Goal: Task Accomplishment & Management: Use online tool/utility

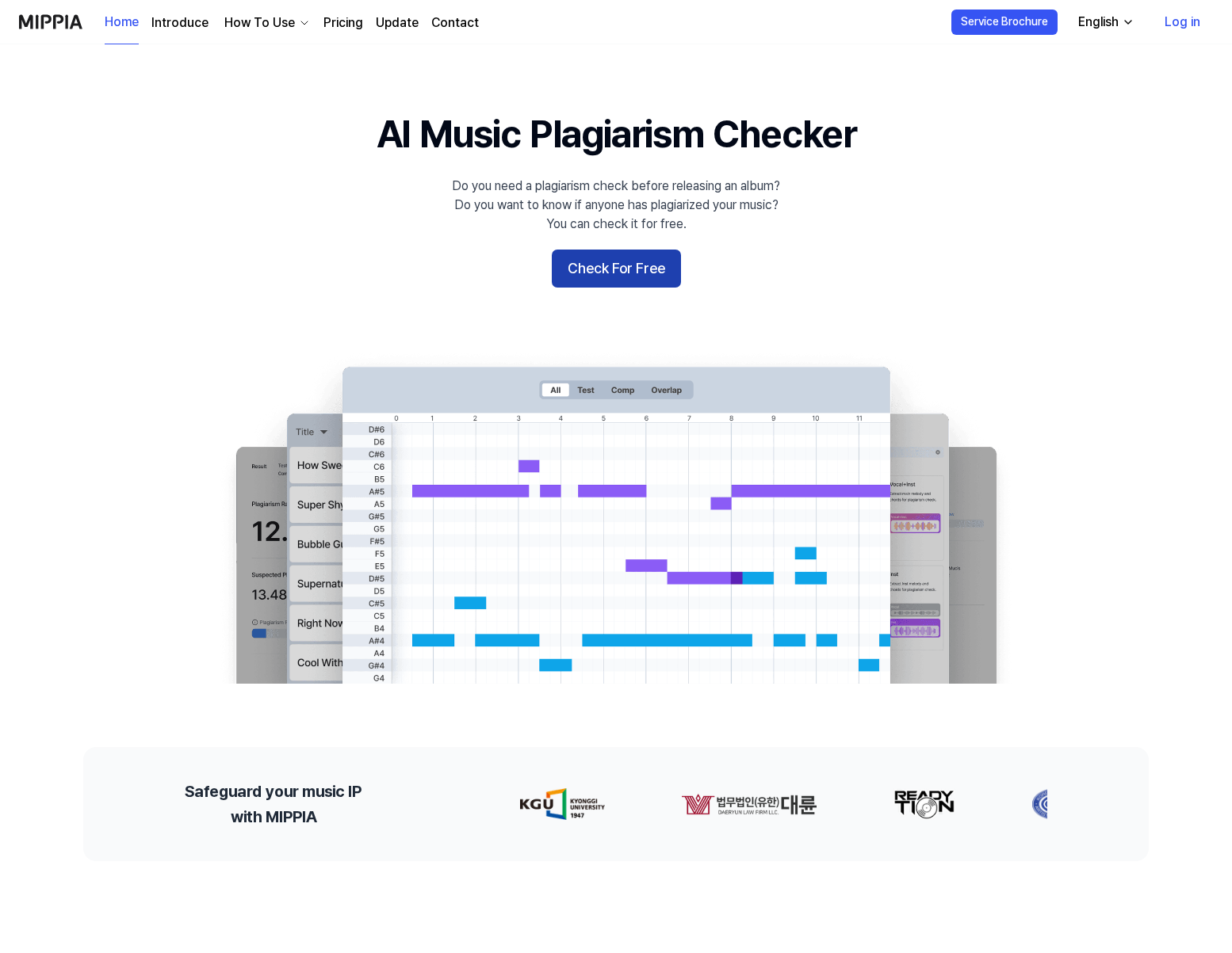
click at [600, 273] on button "Check For Free" at bounding box center [616, 268] width 129 height 38
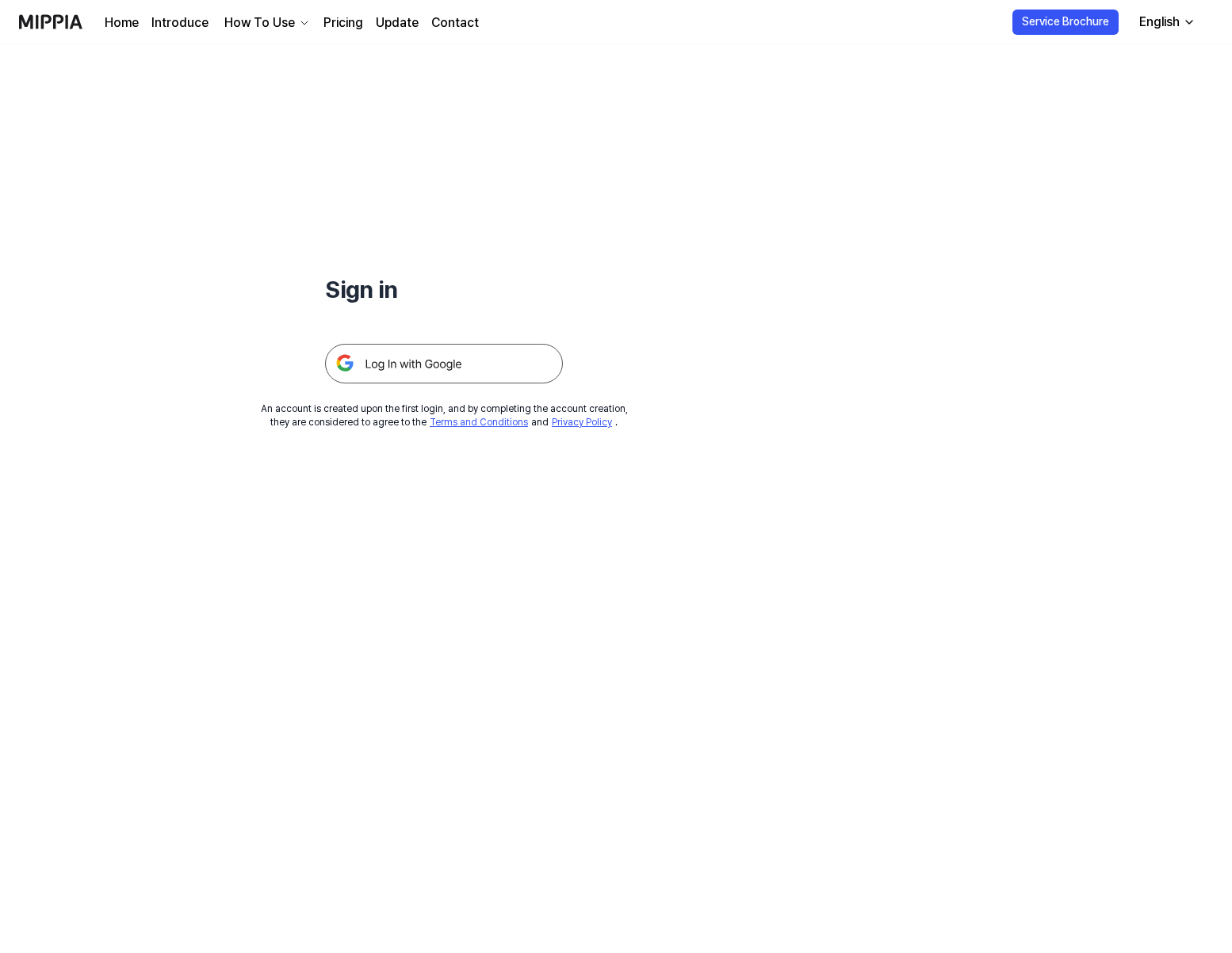
click at [425, 365] on img at bounding box center [443, 363] width 237 height 40
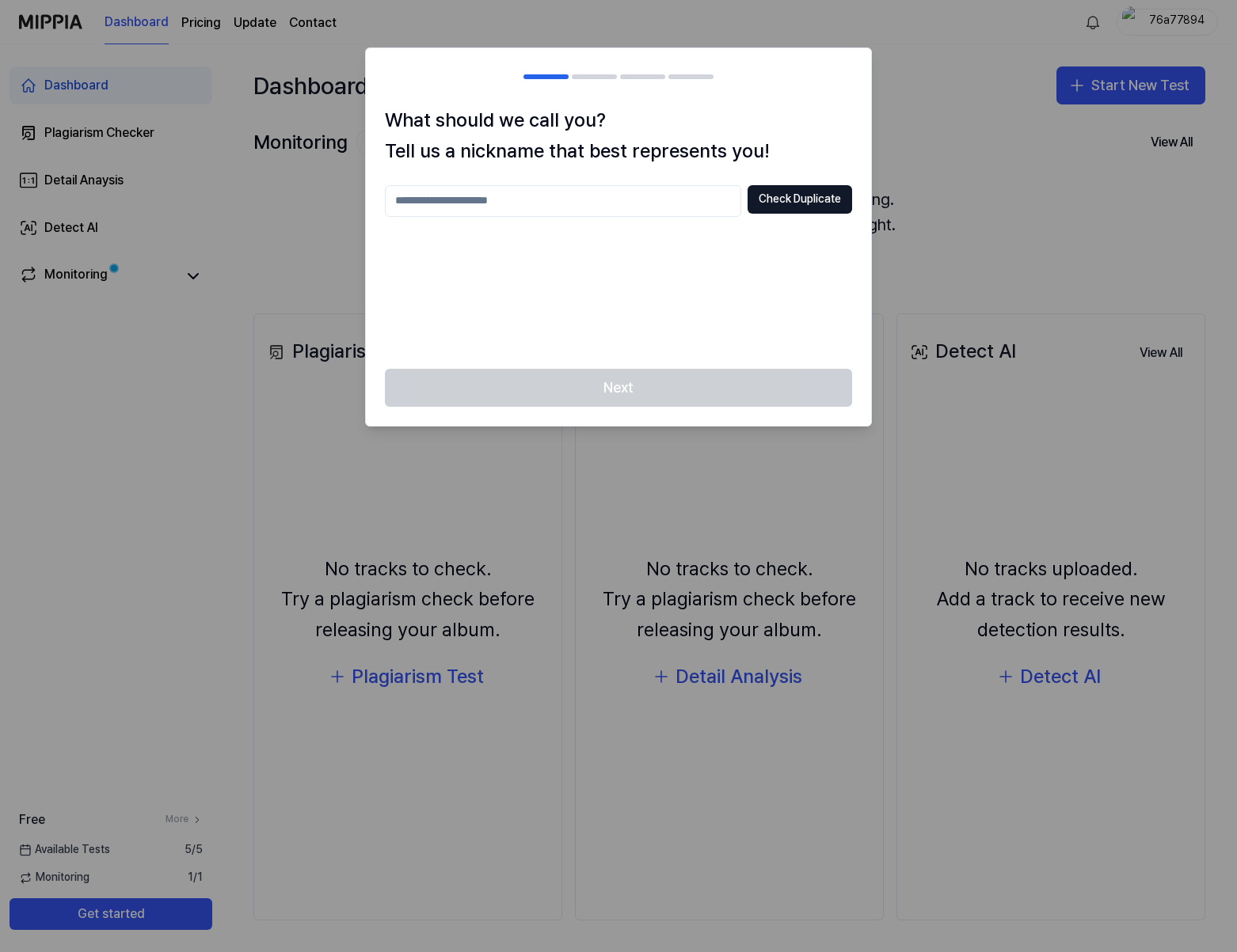
click at [543, 206] on input "text" at bounding box center [563, 200] width 356 height 32
click at [804, 198] on button "Check Duplicate" at bounding box center [800, 198] width 105 height 28
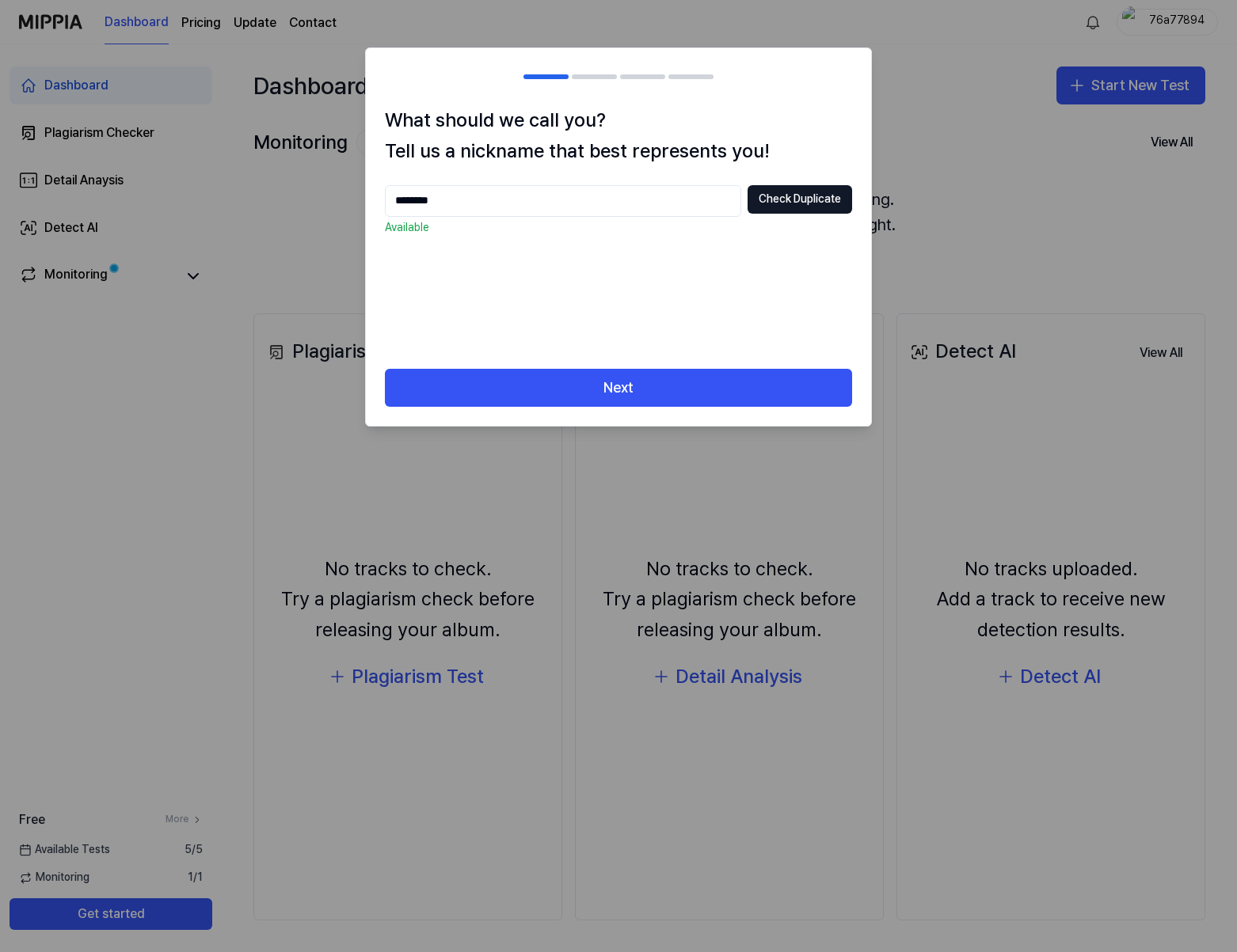
drag, startPoint x: 590, startPoint y: 384, endPoint x: 444, endPoint y: 224, distance: 216.6
click at [487, 280] on div "What should we call you? Tell us a nickname that best represents you! ******** …" at bounding box center [618, 237] width 507 height 379
drag, startPoint x: 399, startPoint y: 204, endPoint x: 385, endPoint y: 204, distance: 14.0
click at [385, 204] on input "********" at bounding box center [563, 200] width 356 height 32
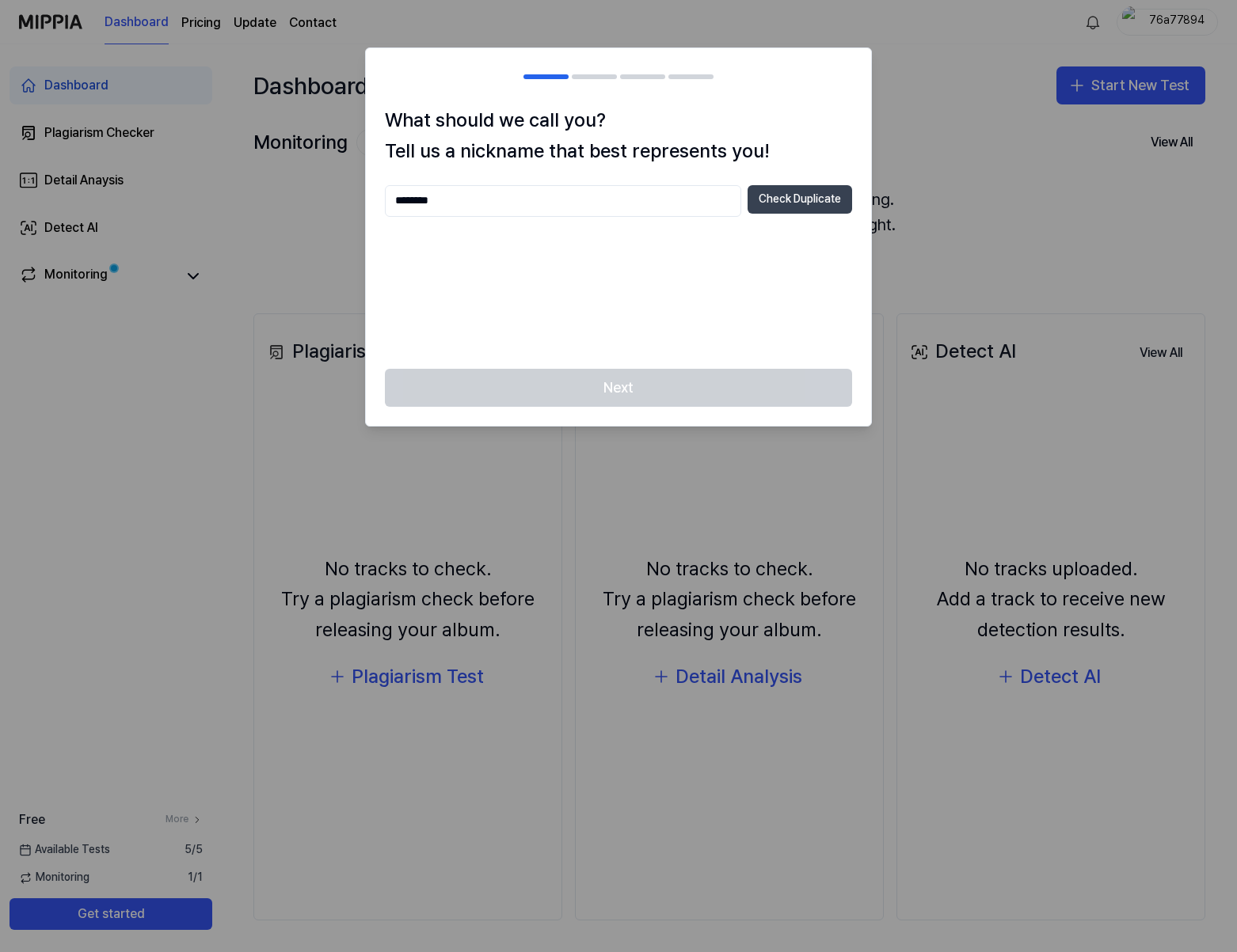
type input "********"
click at [800, 206] on button "Check Duplicate" at bounding box center [800, 198] width 105 height 28
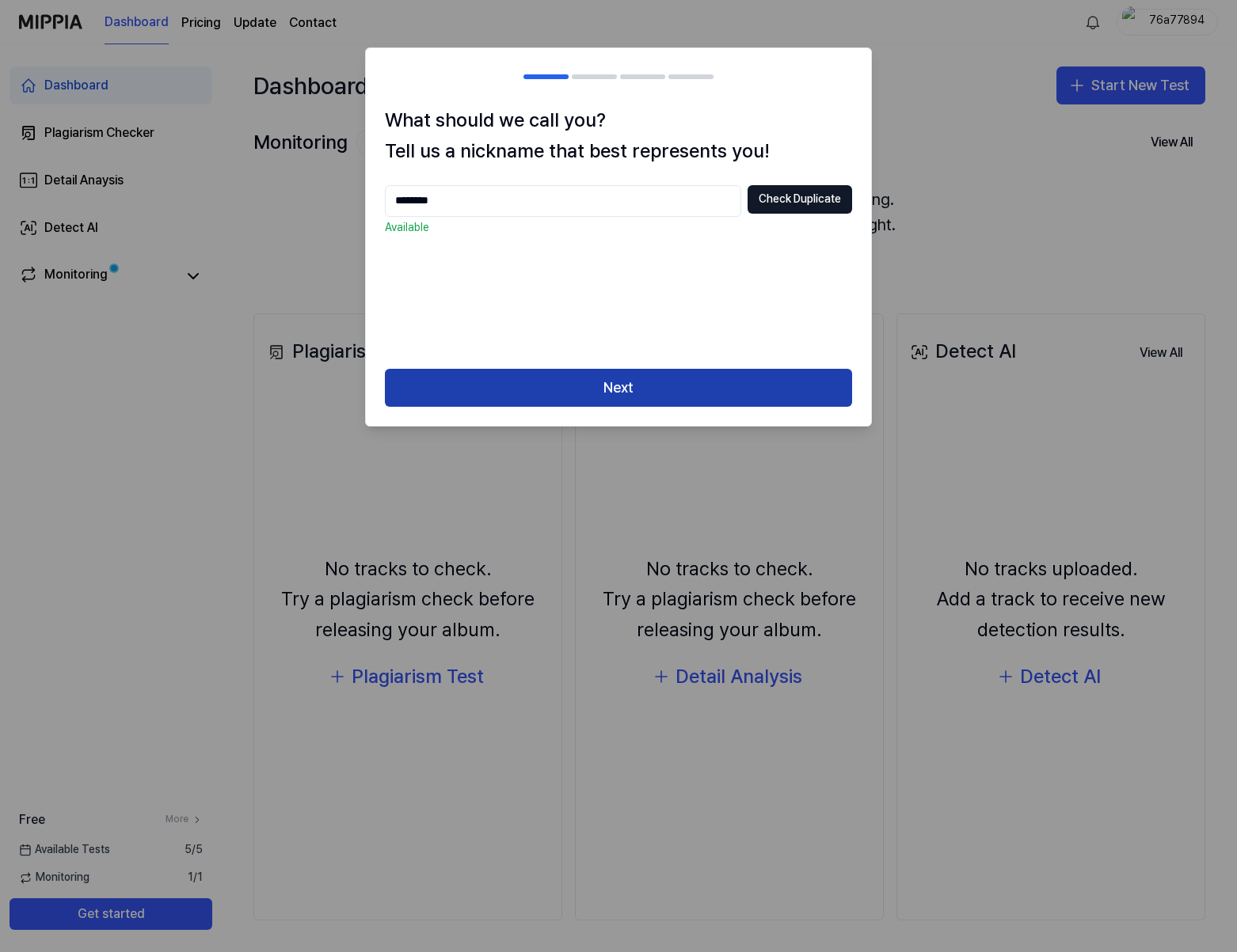
click at [625, 376] on button "Next" at bounding box center [618, 387] width 468 height 38
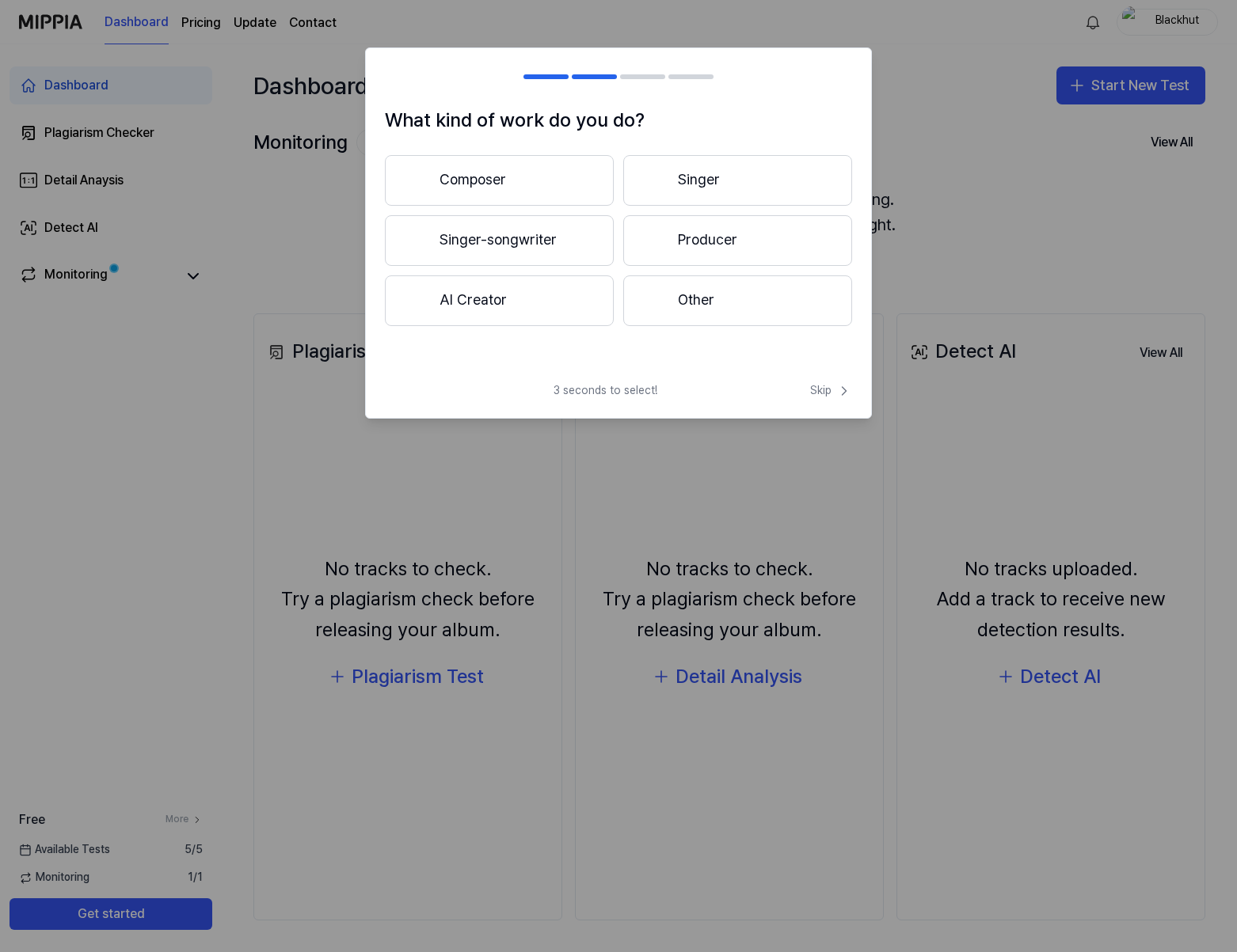
click at [517, 189] on button "Composer" at bounding box center [499, 180] width 228 height 50
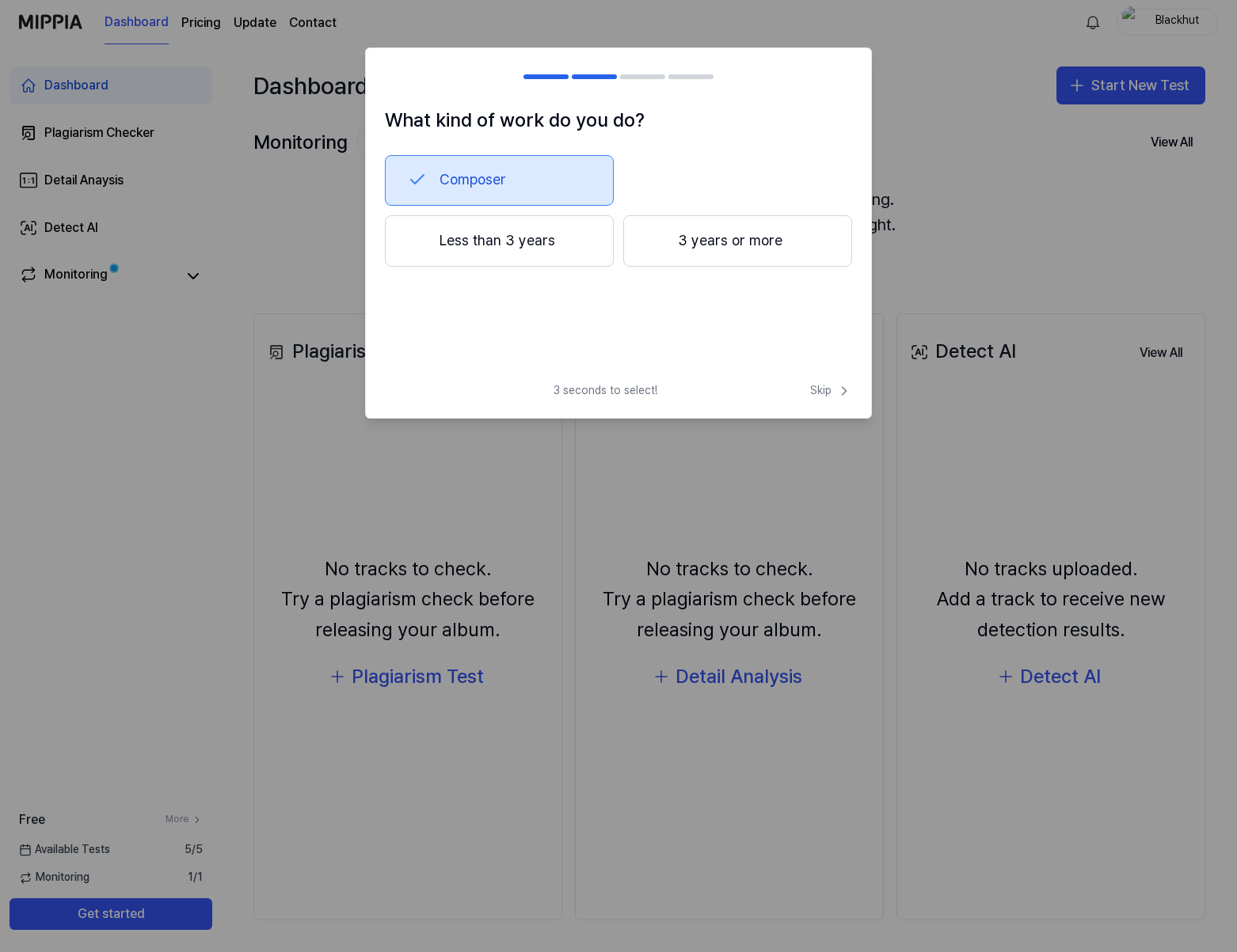
click at [712, 251] on button "3 years or more" at bounding box center [738, 242] width 228 height 52
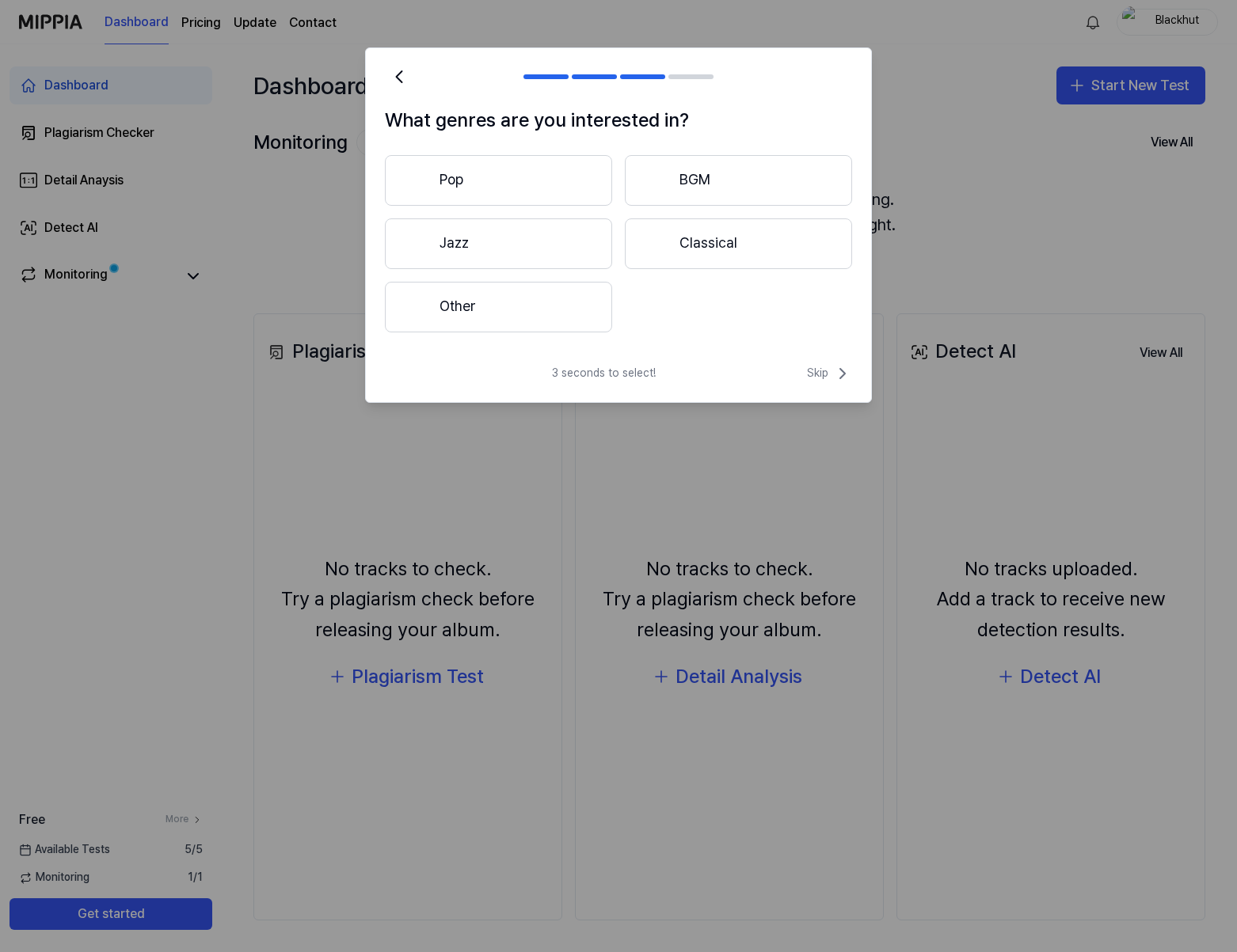
click at [484, 186] on button "Pop" at bounding box center [498, 180] width 227 height 50
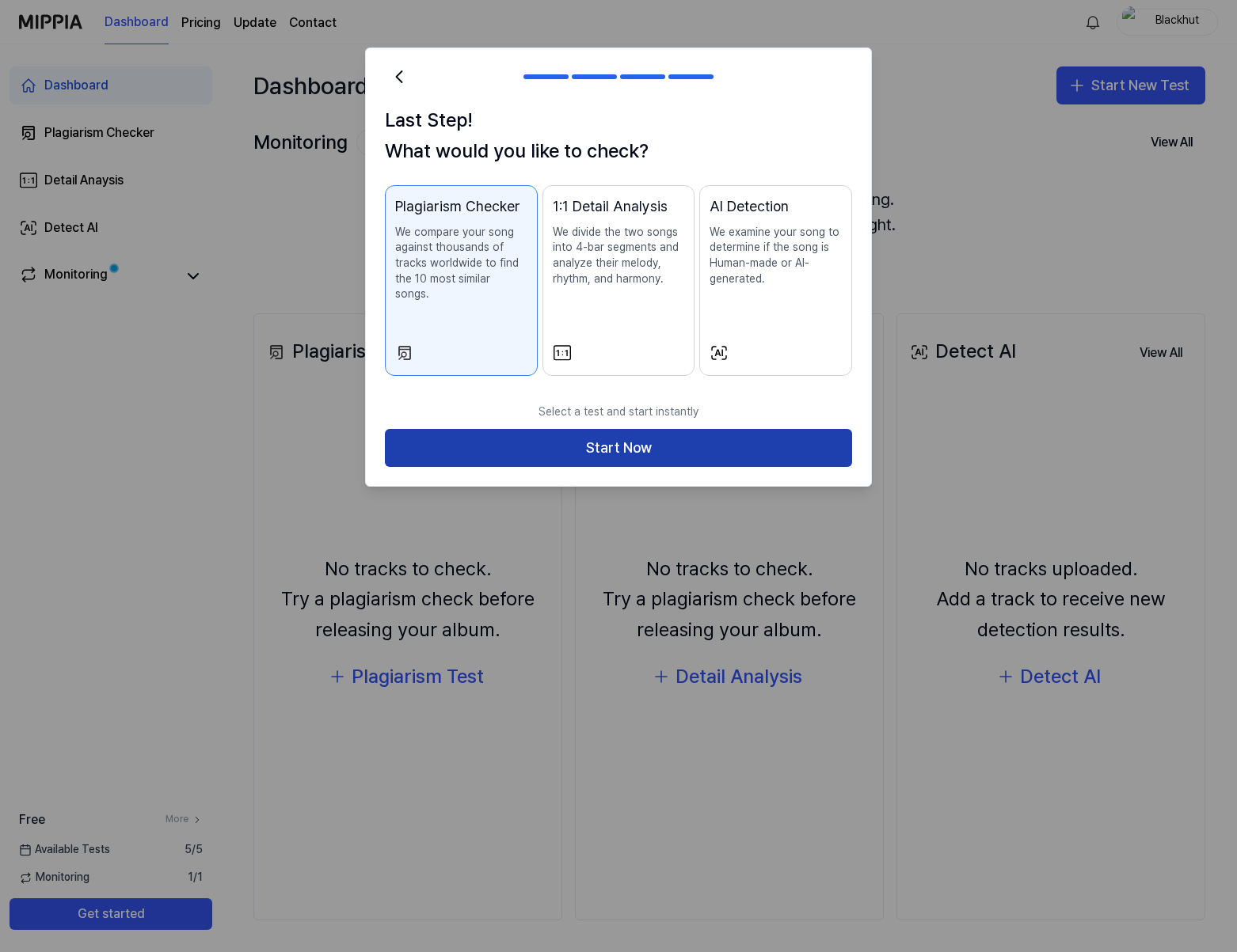
click at [648, 432] on button "Start Now" at bounding box center [618, 448] width 468 height 38
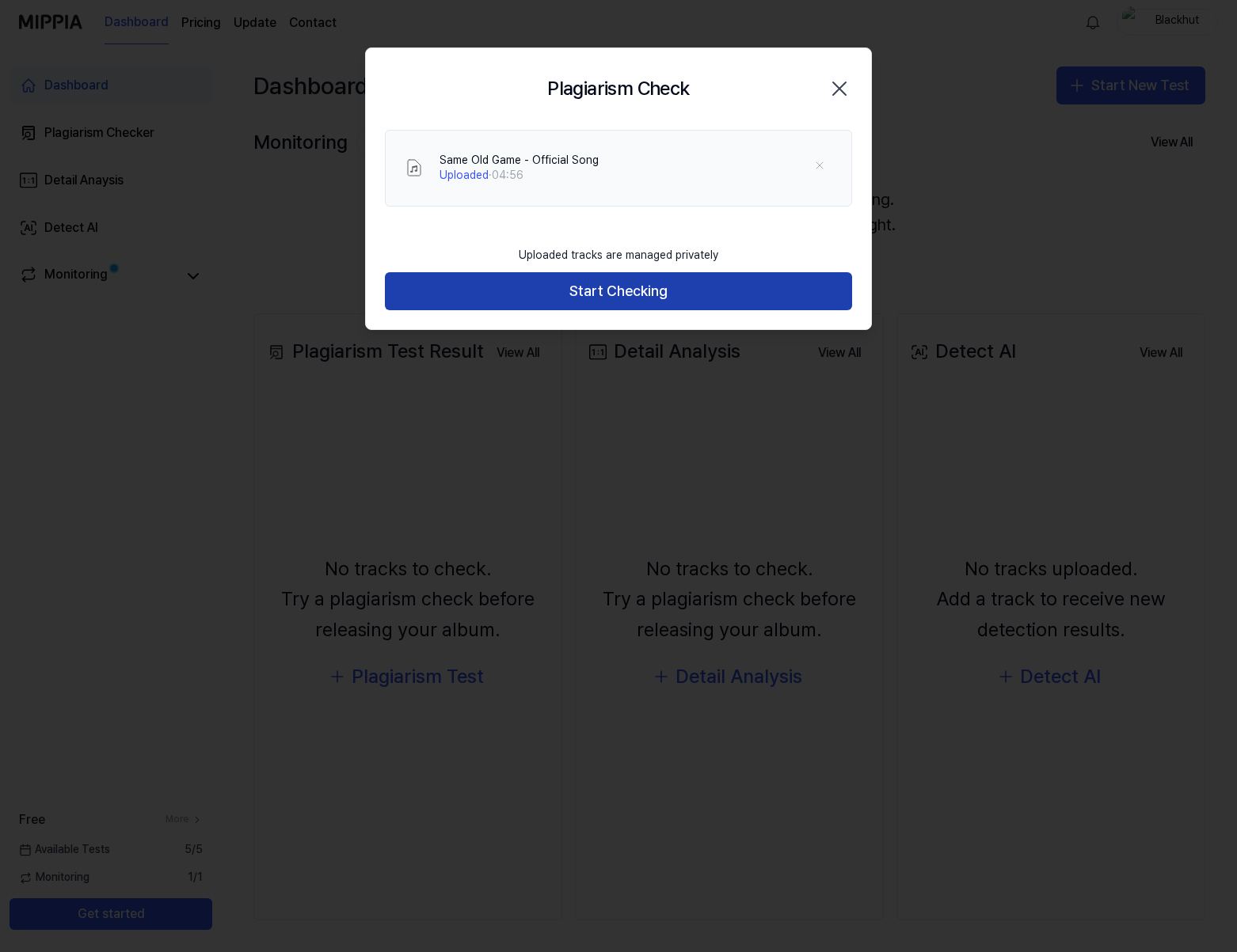
click at [620, 298] on button "Start Checking" at bounding box center [618, 290] width 468 height 38
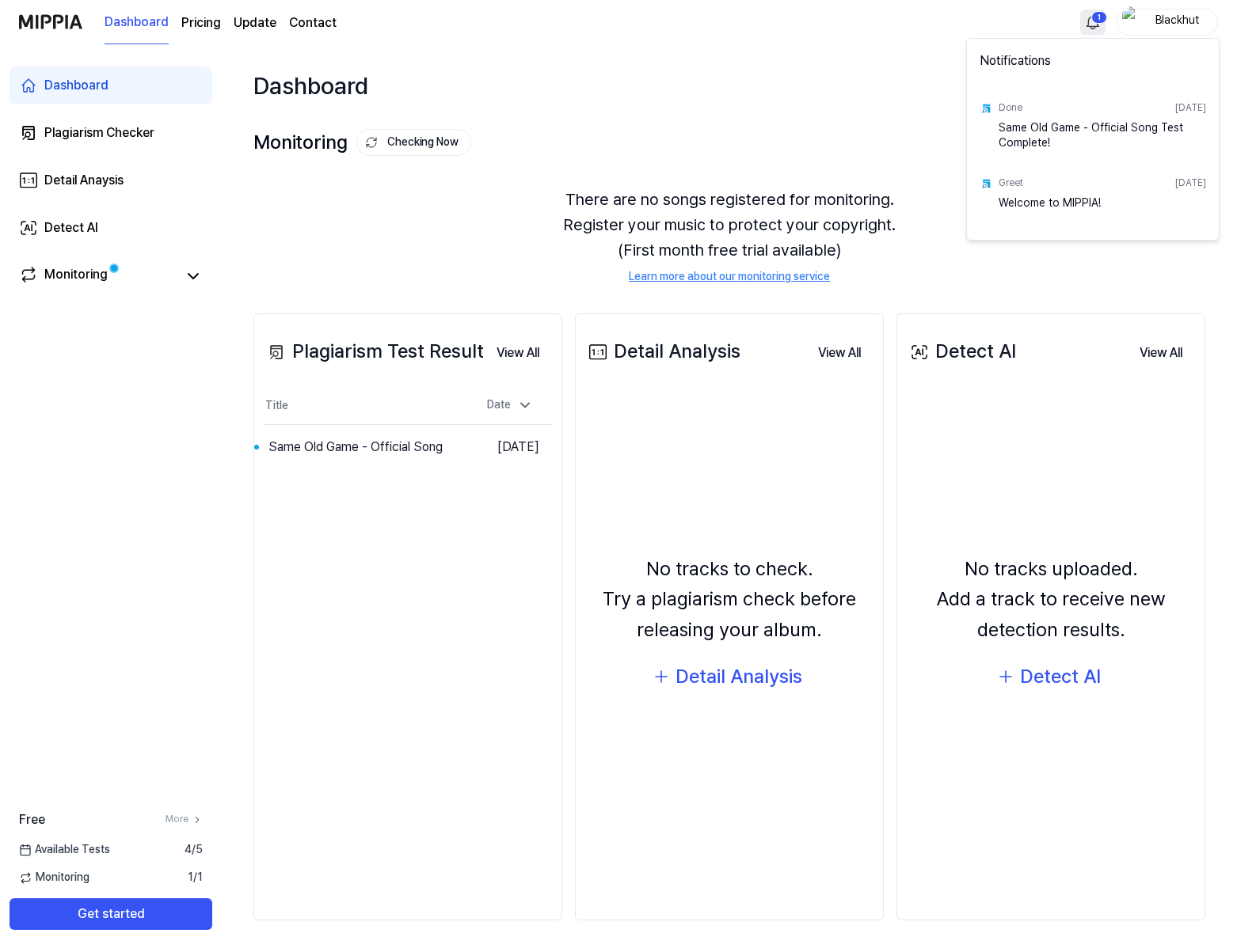
click at [1100, 22] on html "Dashboard Pricing Update Contact 1 Blackhut Dashboard Plagiarism Checker Detail…" at bounding box center [618, 476] width 1237 height 952
click at [196, 272] on html "Dashboard Pricing Update Contact Blackhut Dashboard Plagiarism Checker Detail A…" at bounding box center [618, 476] width 1237 height 952
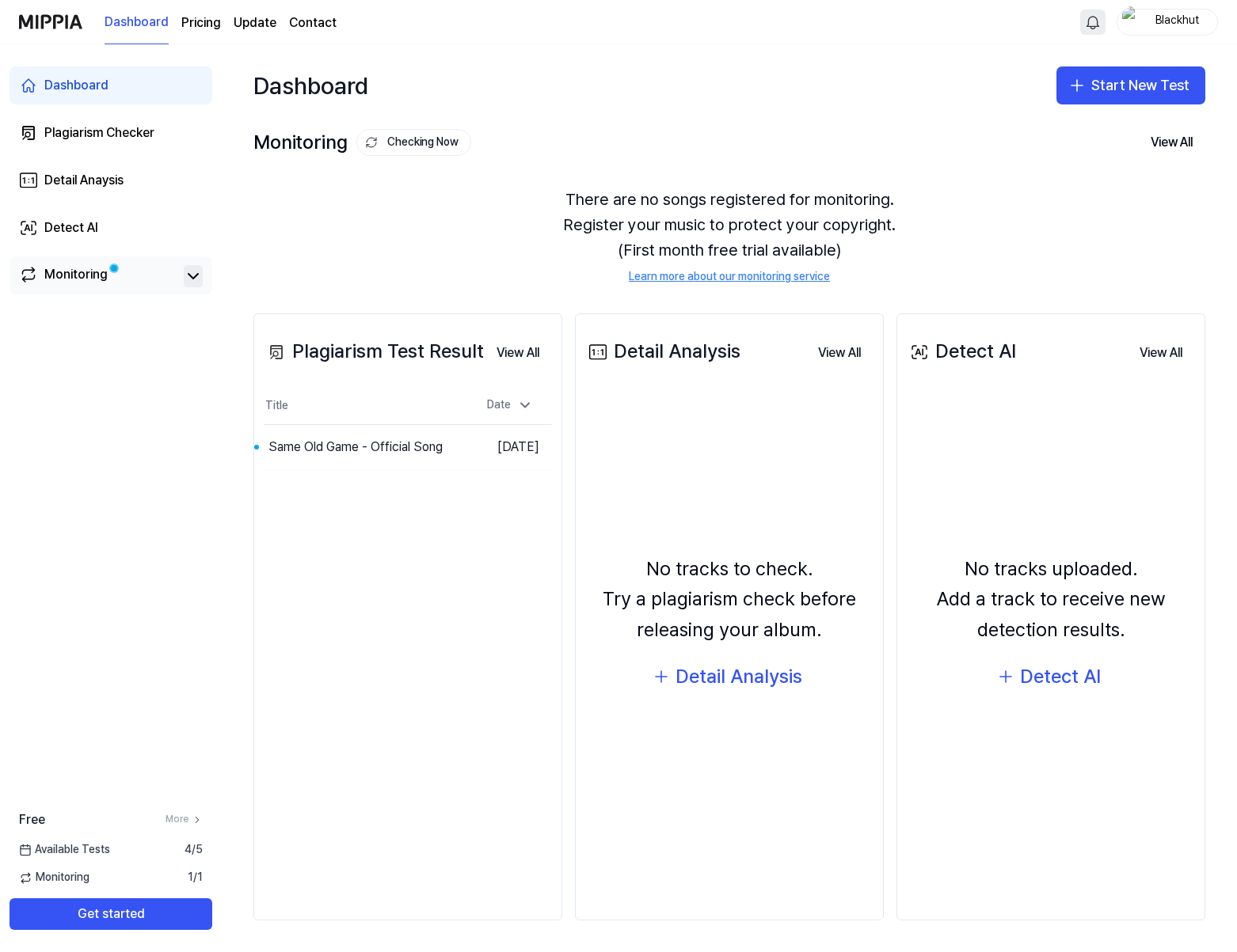
click at [194, 277] on icon at bounding box center [194, 276] width 10 height 5
click at [194, 277] on icon at bounding box center [194, 277] width 19 height 19
click at [901, 112] on div "Dashboard Start New Test" at bounding box center [729, 85] width 1015 height 82
click at [792, 34] on div "Dashboard Pricing Update Contact Blackhut" at bounding box center [618, 21] width 1199 height 44
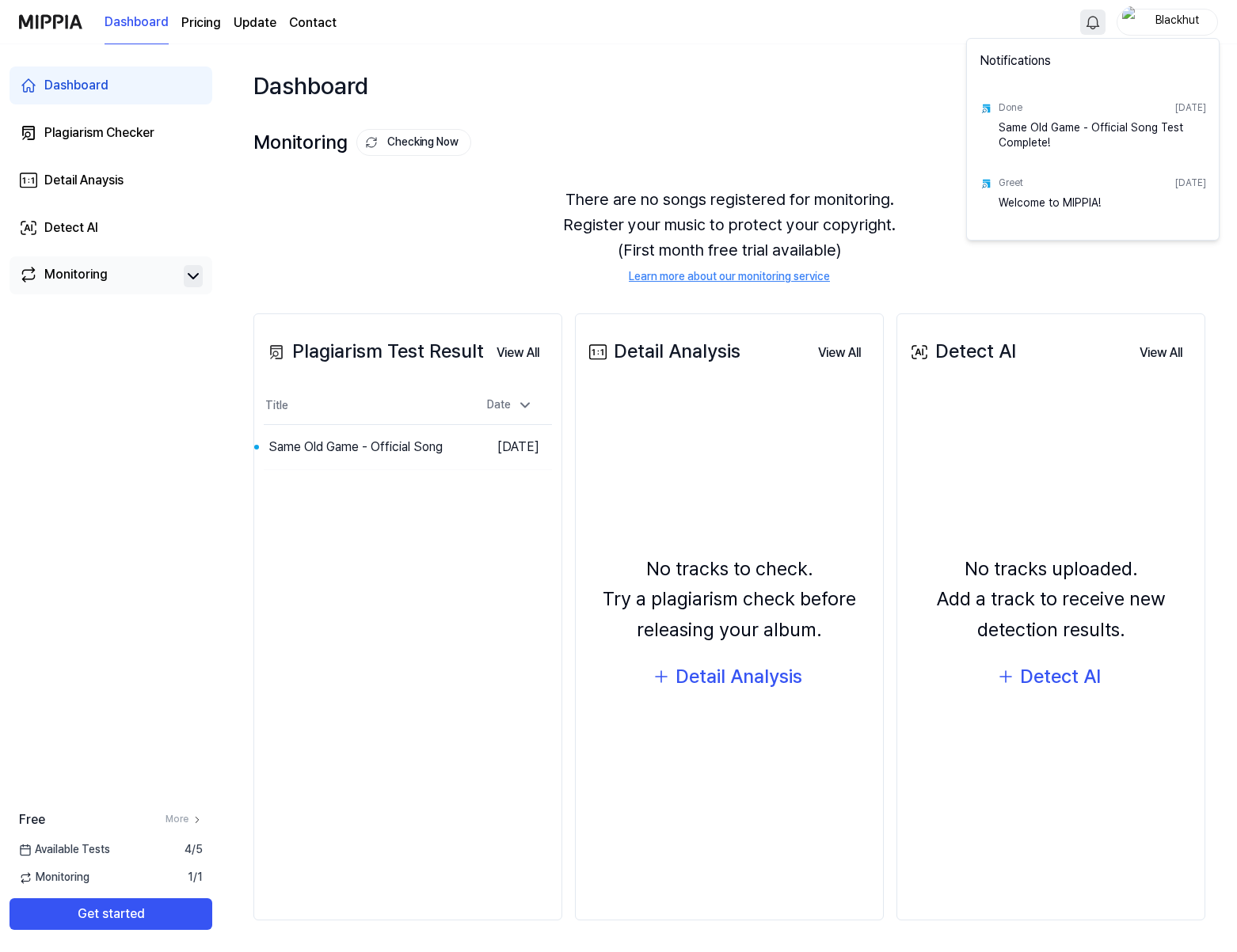
click at [1097, 24] on html "Dashboard Pricing Update Contact Blackhut Dashboard Plagiarism Checker Detail A…" at bounding box center [618, 476] width 1237 height 952
click at [1010, 68] on div "Notifications" at bounding box center [1093, 64] width 246 height 45
click at [819, 89] on html "Dashboard Pricing Update Contact Blackhut Dashboard Plagiarism Checker Detail A…" at bounding box center [618, 476] width 1237 height 952
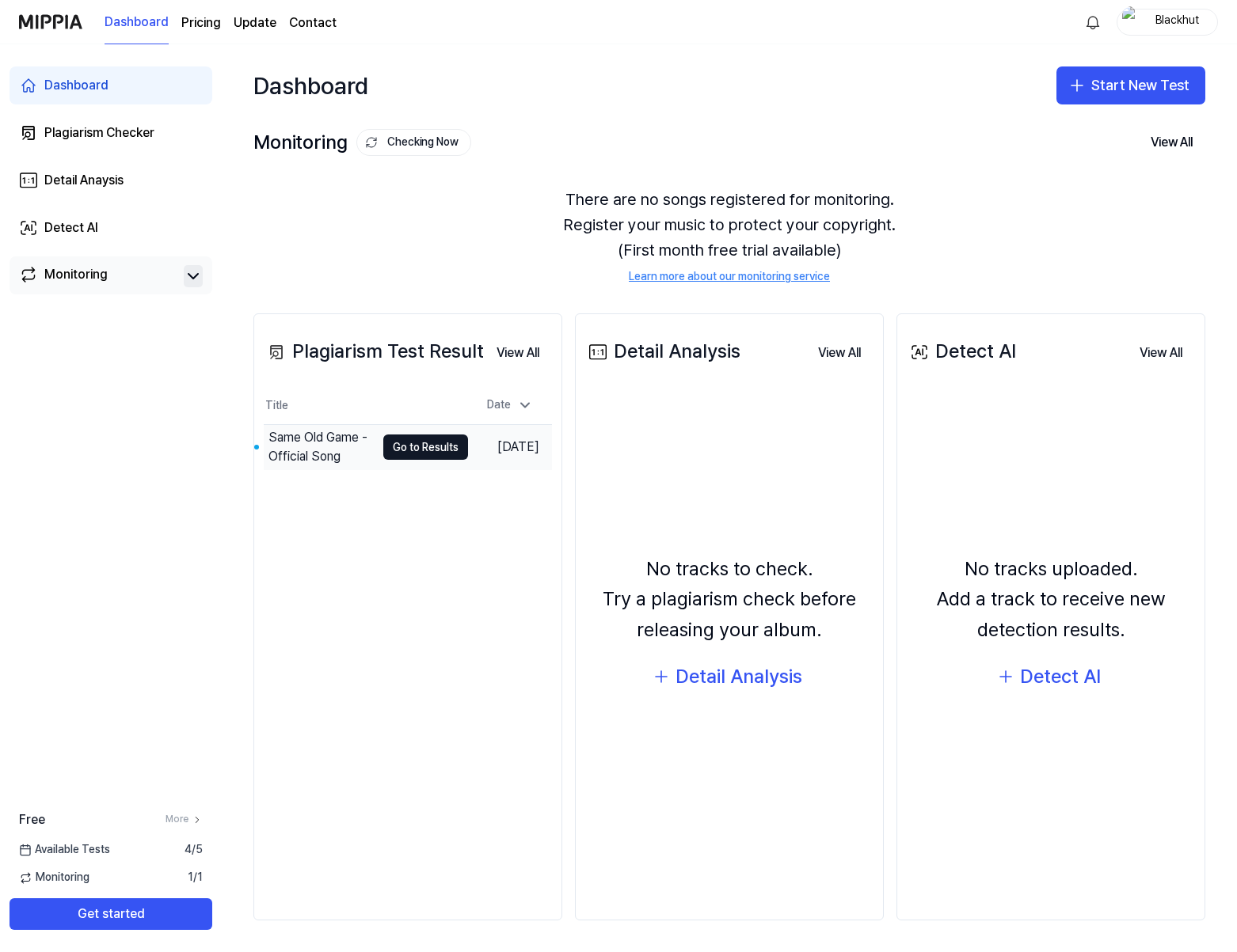
click at [343, 444] on div "Same Old Game - Official Song" at bounding box center [321, 447] width 106 height 38
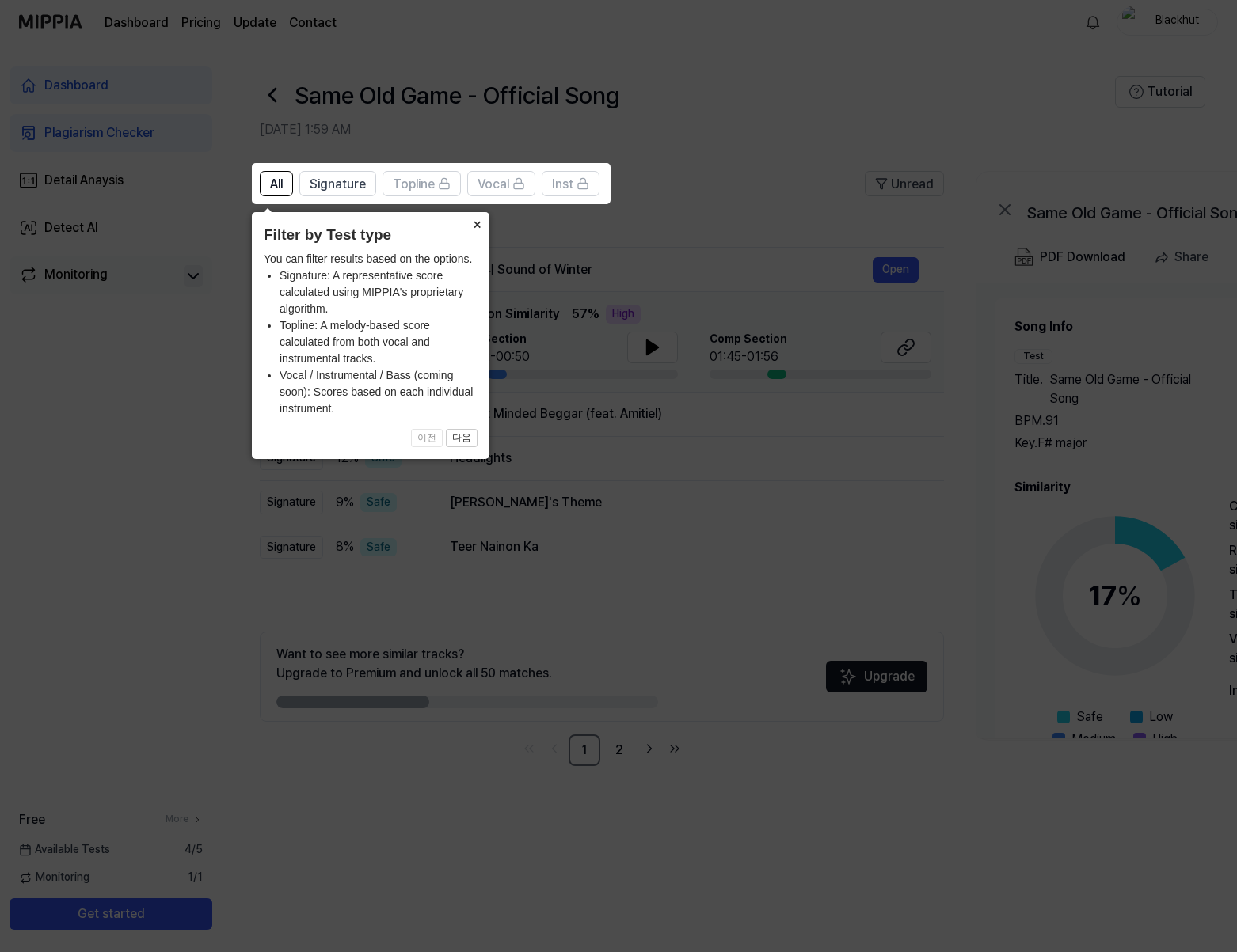
click at [476, 222] on button "×" at bounding box center [477, 223] width 25 height 22
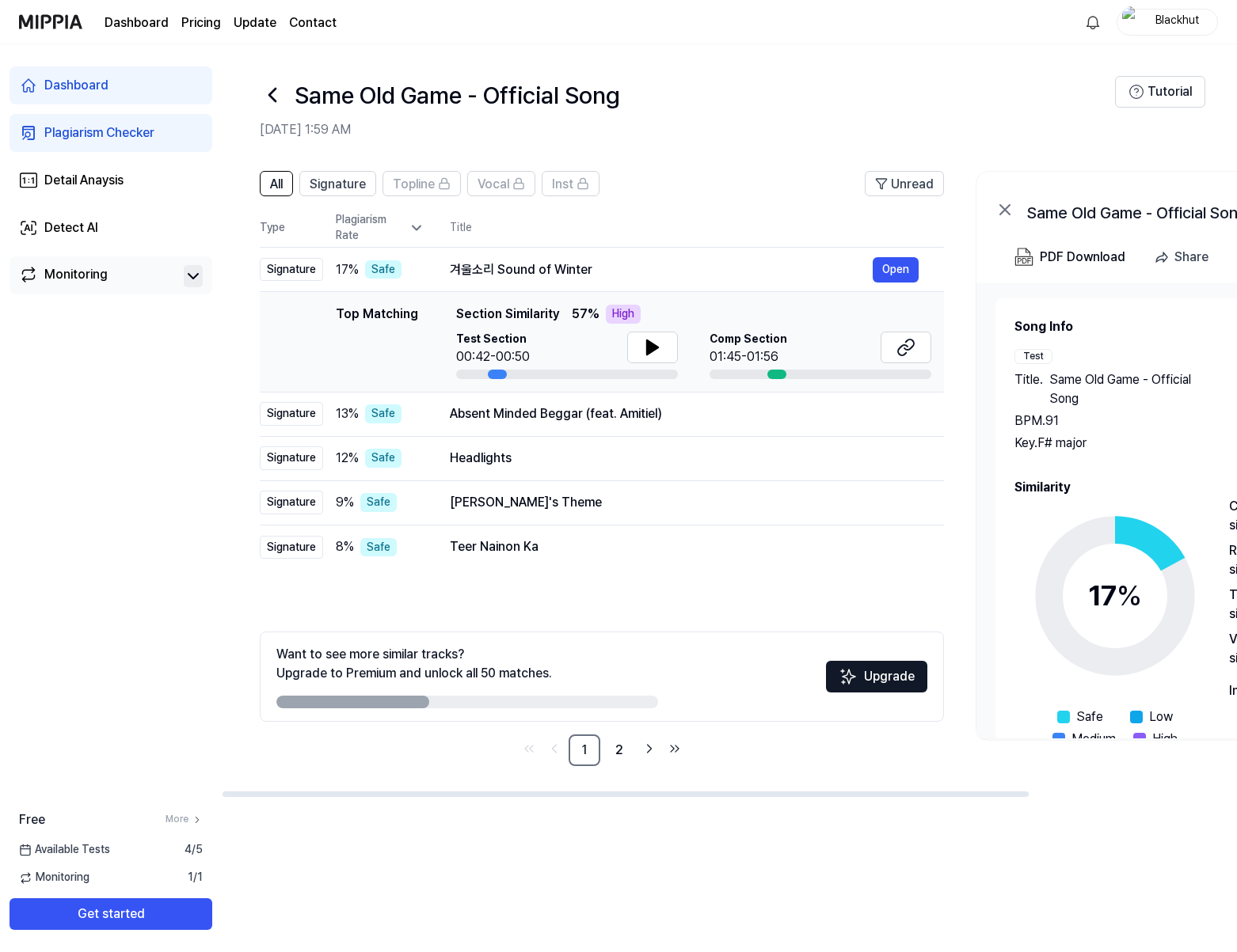
click at [1013, 67] on header "Same Old Game - Official Song Sep 20, 2025, 1:59 AM Tutorial" at bounding box center [729, 100] width 1015 height 111
click at [663, 350] on button at bounding box center [652, 347] width 50 height 32
click at [659, 350] on icon at bounding box center [652, 347] width 19 height 19
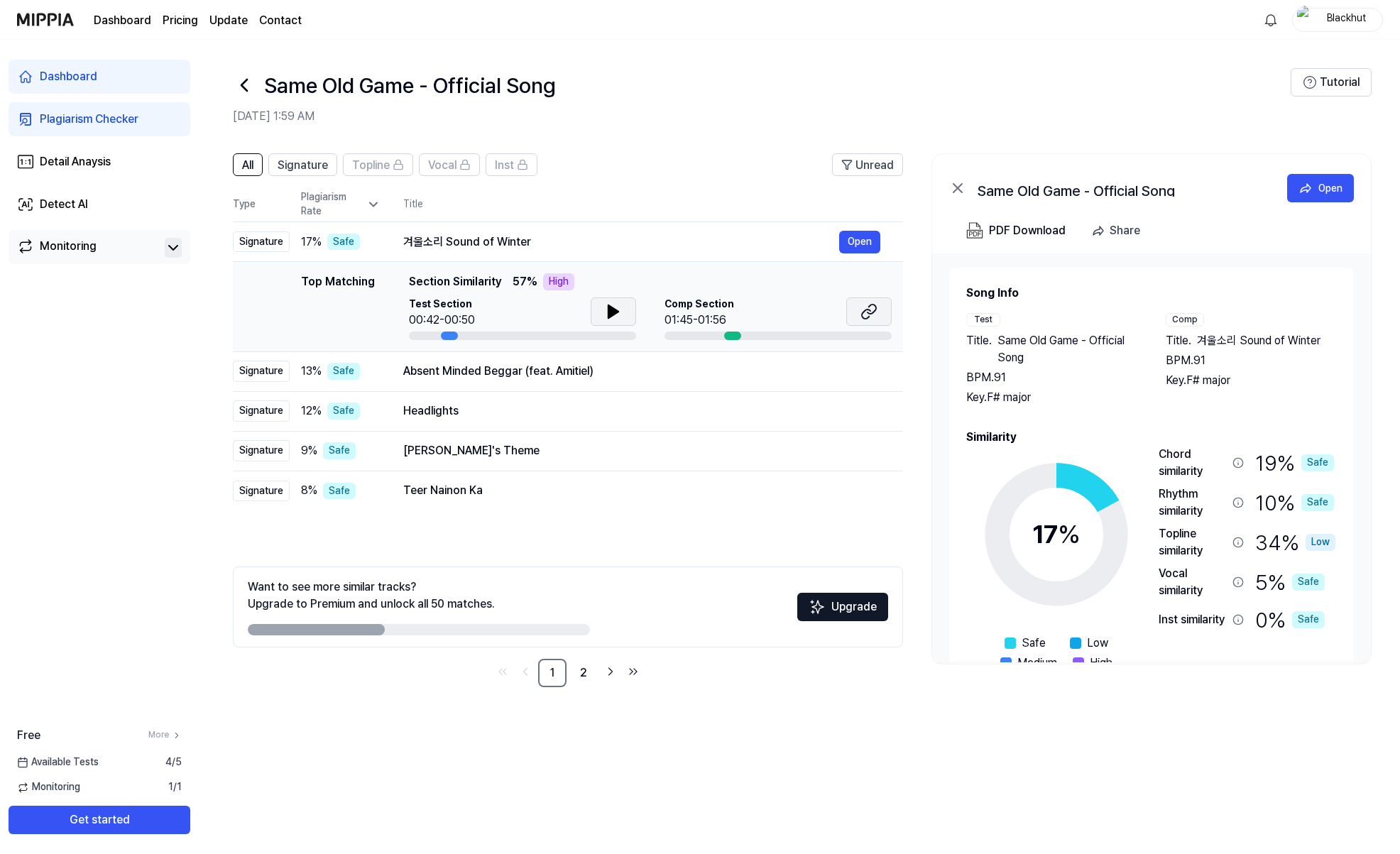
drag, startPoint x: 731, startPoint y: 331, endPoint x: 851, endPoint y: 325, distance: 120.1
click at [854, 330] on div "Comp Section 01:45-01:56" at bounding box center [778, 319] width 227 height 43
click at [857, 246] on button "Open" at bounding box center [859, 242] width 41 height 23
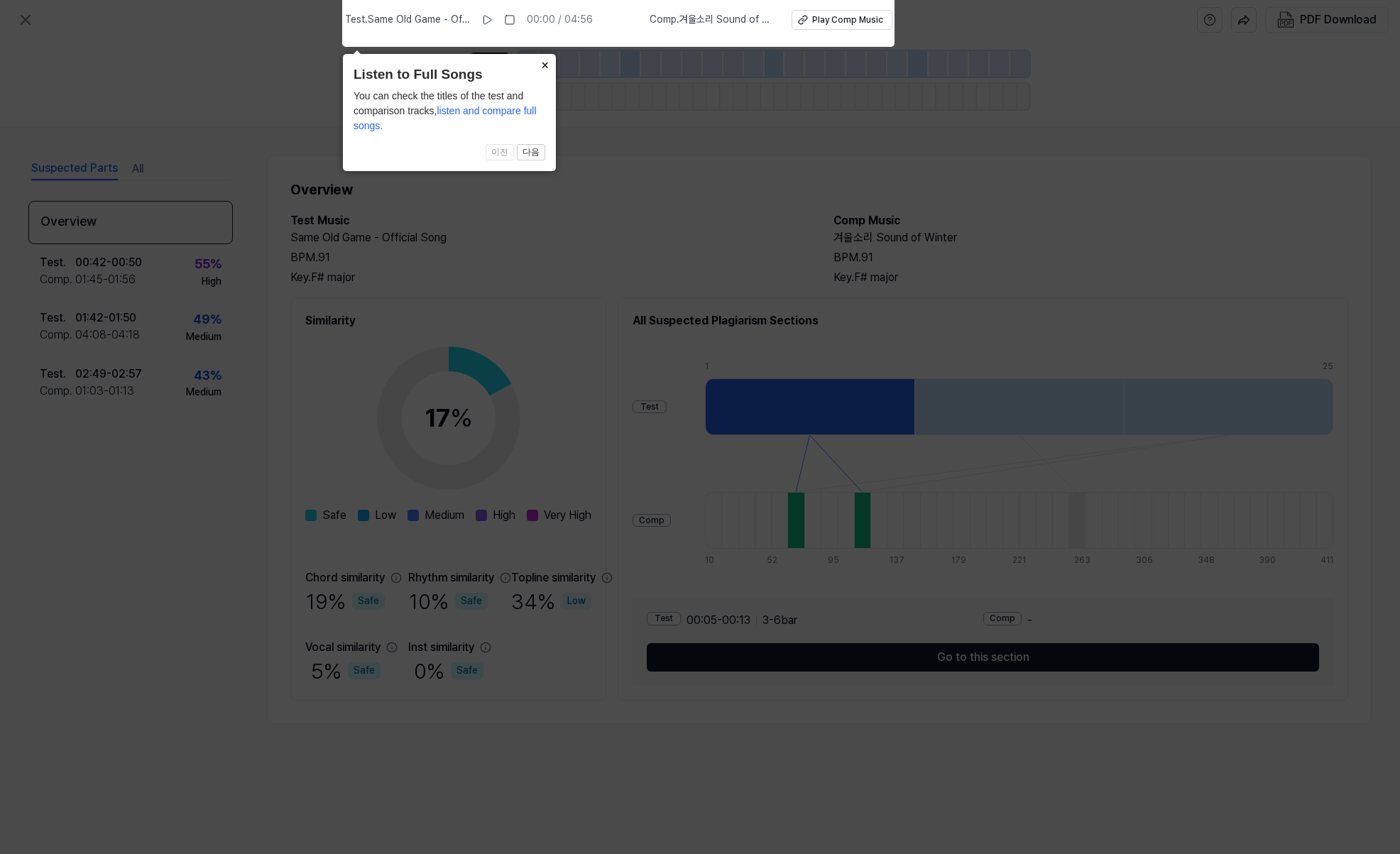
click at [545, 64] on button "×" at bounding box center [545, 63] width 23 height 20
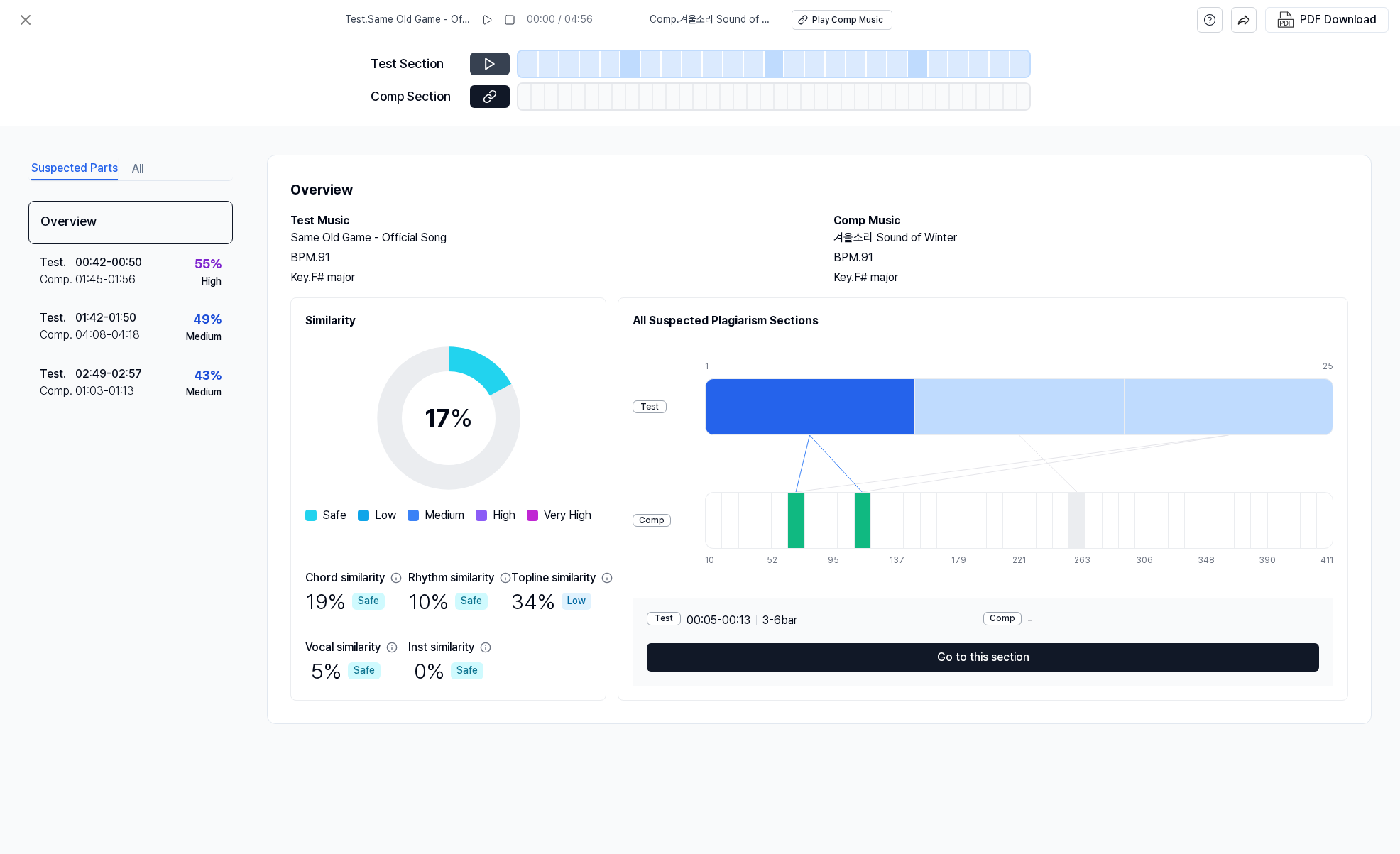
click at [489, 61] on icon at bounding box center [490, 64] width 9 height 10
click at [666, 407] on div "Test" at bounding box center [649, 408] width 34 height 14
click at [487, 18] on icon at bounding box center [487, 20] width 8 height 9
click at [815, 27] on button "Play Comp Music" at bounding box center [841, 19] width 101 height 20
click at [514, 22] on rect at bounding box center [510, 20] width 9 height 9
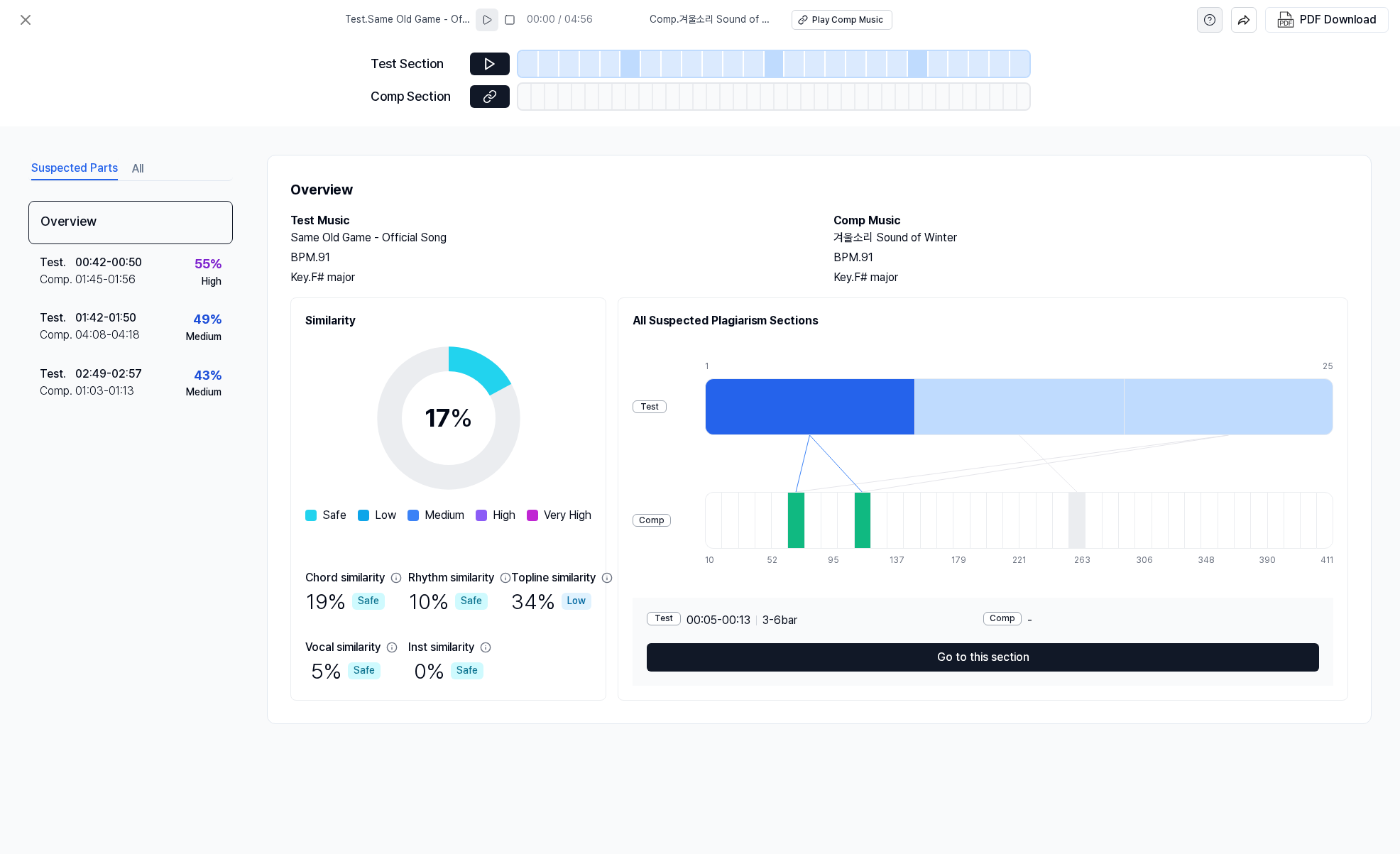
click at [1108, 22] on icon "help" at bounding box center [1209, 20] width 13 height 14
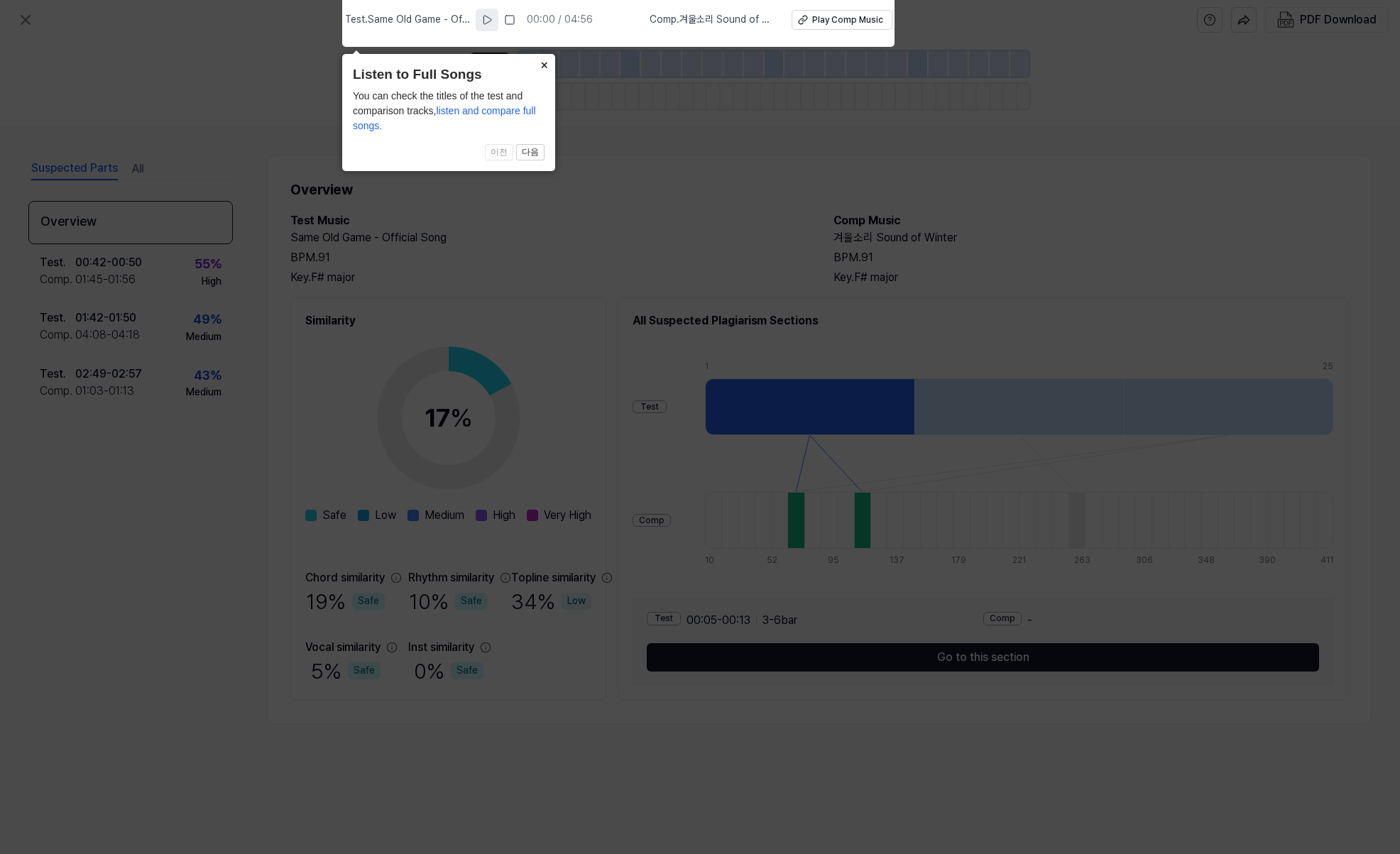
click at [543, 65] on button "×" at bounding box center [544, 63] width 23 height 20
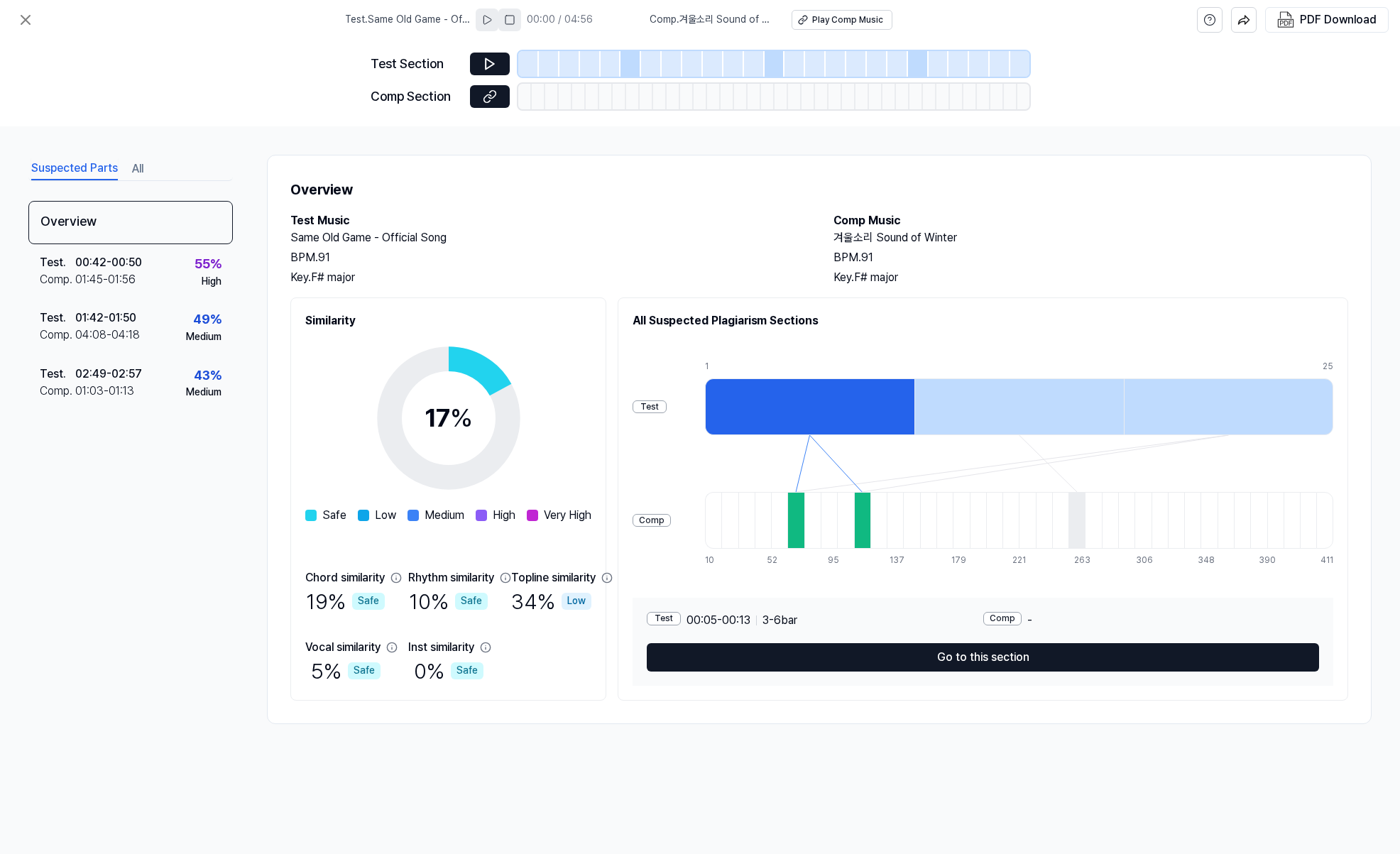
click at [520, 21] on button at bounding box center [509, 20] width 23 height 23
click at [36, 24] on button at bounding box center [25, 20] width 29 height 29
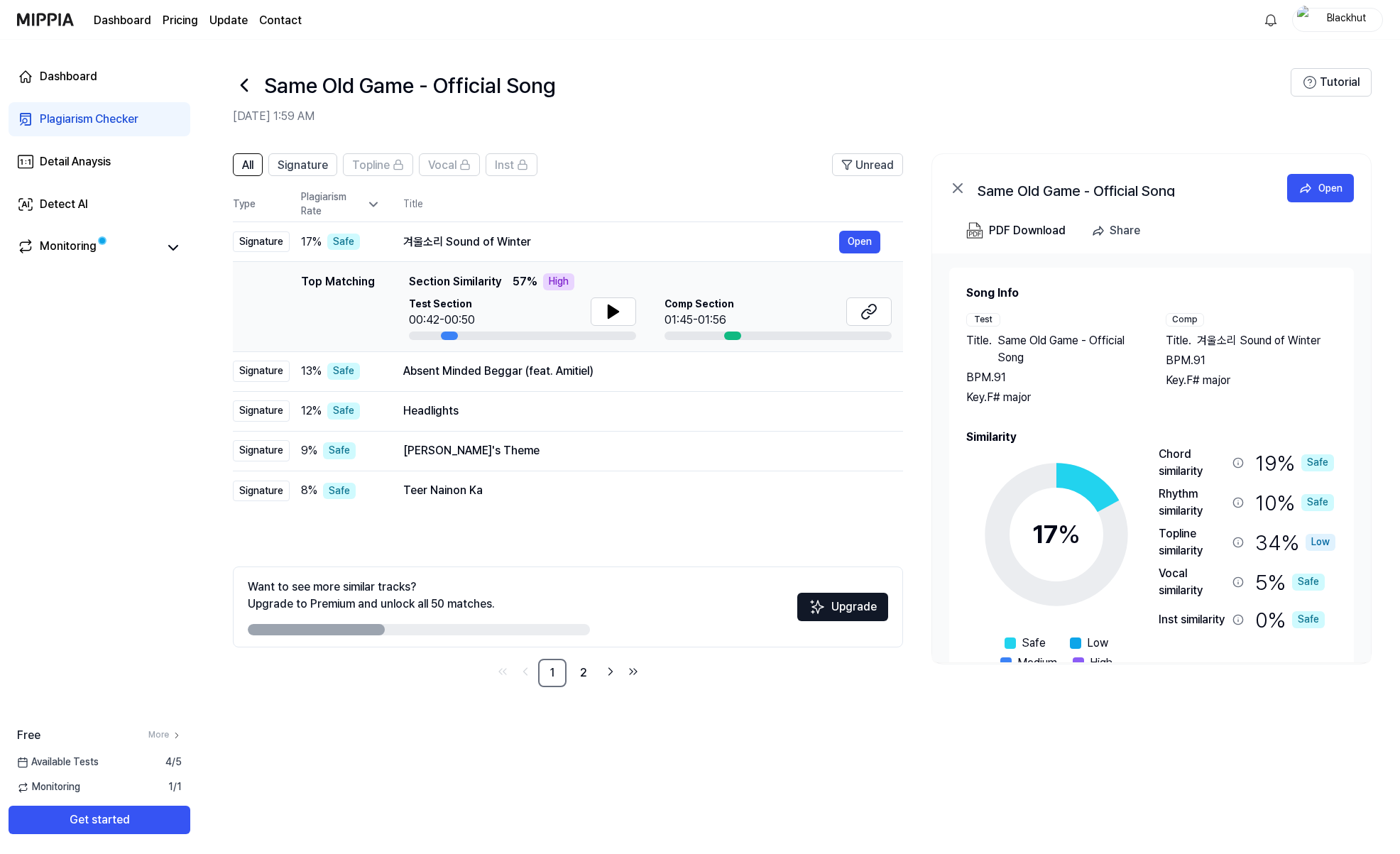
click at [961, 189] on icon at bounding box center [958, 188] width 17 height 17
click at [167, 245] on icon at bounding box center [173, 248] width 17 height 17
click at [1108, 22] on div "Blackhut" at bounding box center [1346, 19] width 56 height 16
click at [1108, 104] on link "Account" at bounding box center [1292, 102] width 163 height 14
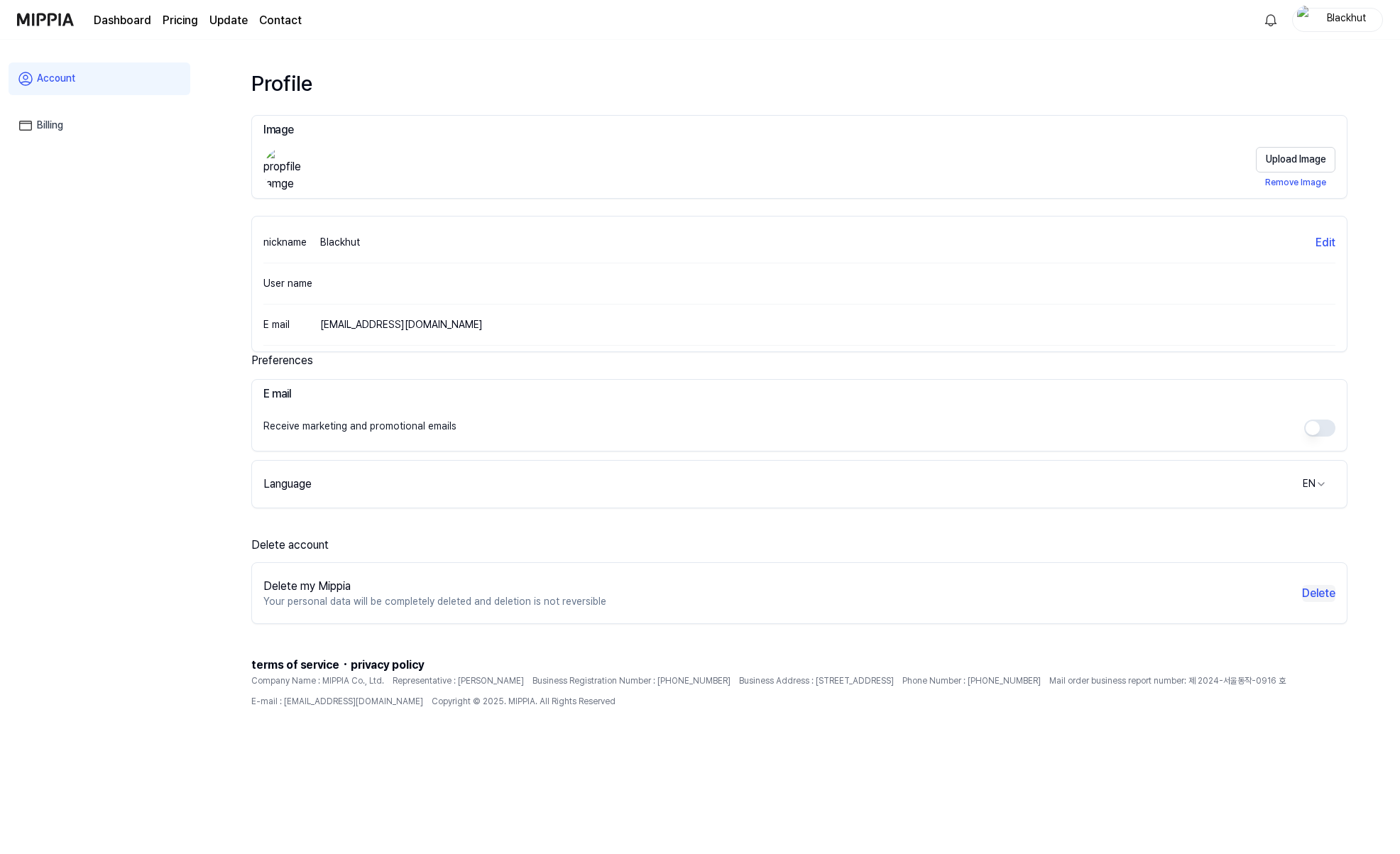
click at [1108, 594] on button "Delete" at bounding box center [1318, 594] width 33 height 17
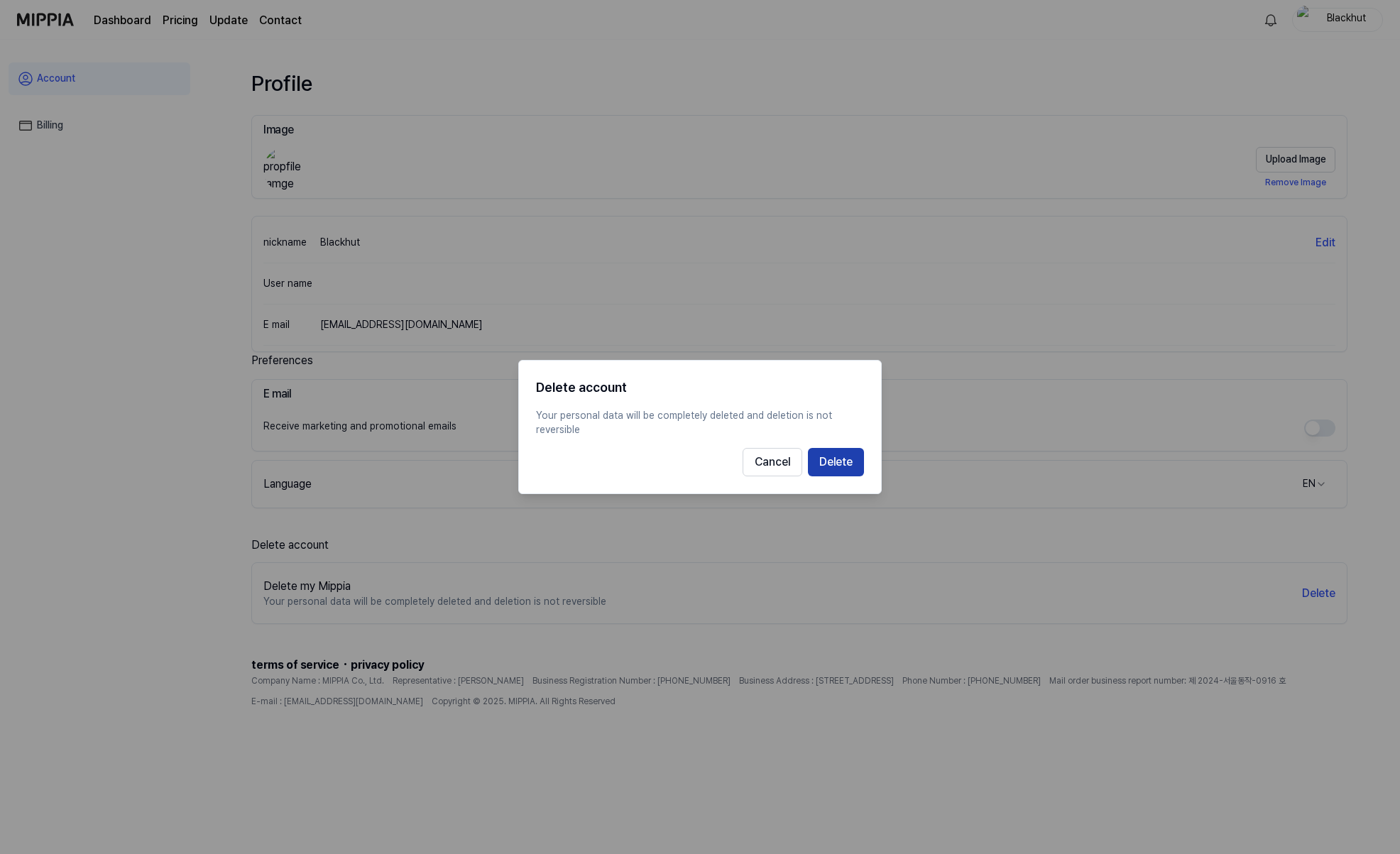
click at [838, 461] on button "Delete" at bounding box center [835, 462] width 56 height 29
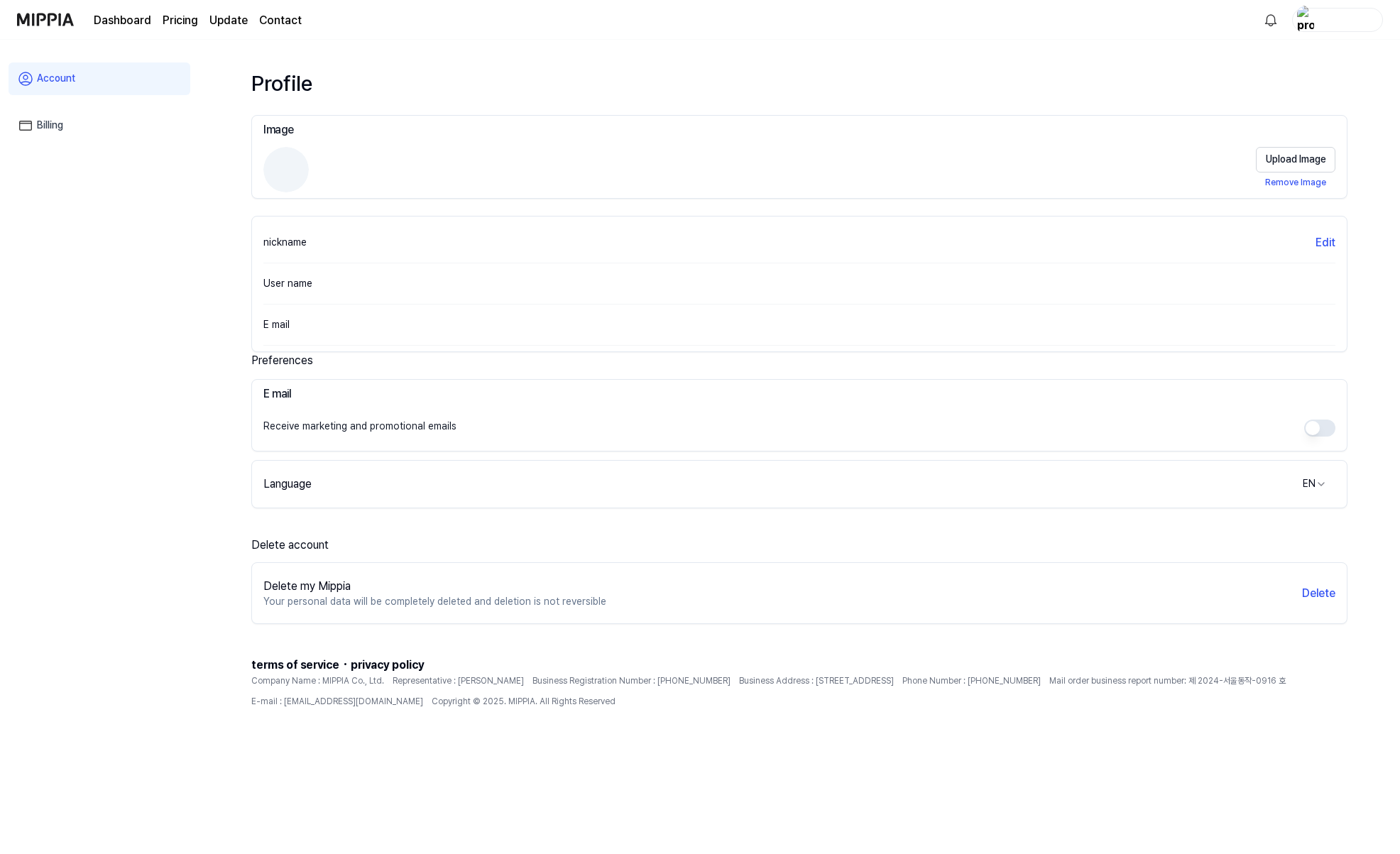
click at [53, 25] on img at bounding box center [45, 19] width 56 height 39
